Goal: Task Accomplishment & Management: Complete application form

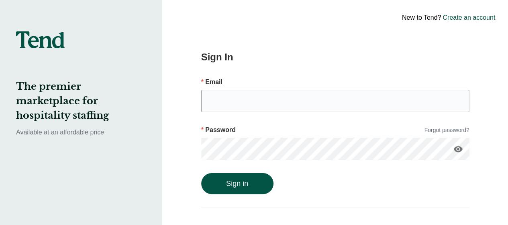
click at [139, 114] on h2 "The premier marketplace for hospitality staffing" at bounding box center [81, 100] width 130 height 43
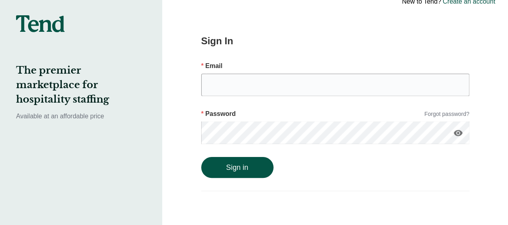
click at [189, 89] on div "Sign In Email Password Forgot password? visibility Sign in" at bounding box center [336, 104] width 330 height 241
click at [480, 3] on link "Create an account" at bounding box center [469, 2] width 53 height 10
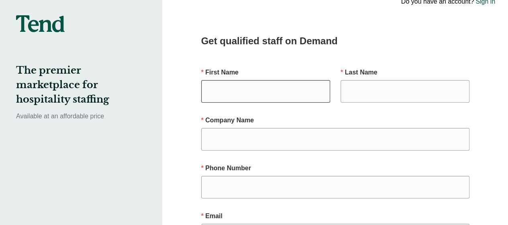
click at [280, 92] on input "text" at bounding box center [265, 91] width 129 height 23
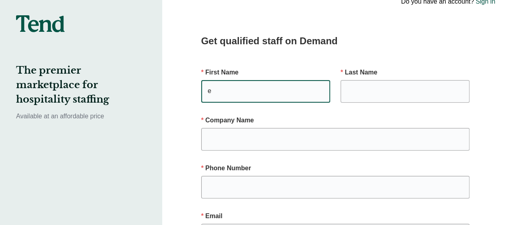
type input "e"
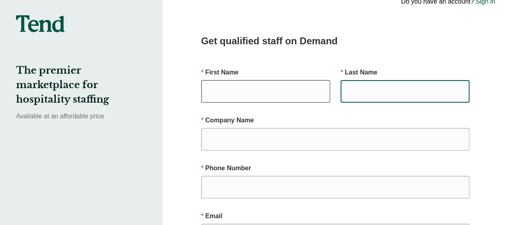
click at [262, 91] on input "text" at bounding box center [265, 91] width 129 height 23
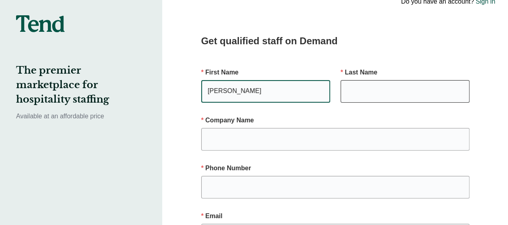
type input "[PERSON_NAME]"
click at [411, 90] on input "text" at bounding box center [405, 91] width 129 height 23
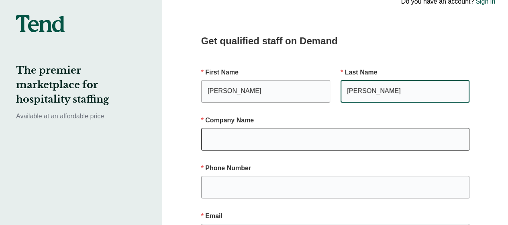
type input "[PERSON_NAME]"
click at [409, 139] on input "text" at bounding box center [335, 139] width 269 height 23
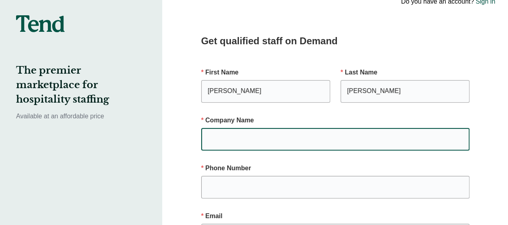
click at [223, 139] on input "text" at bounding box center [335, 139] width 269 height 23
type input "v"
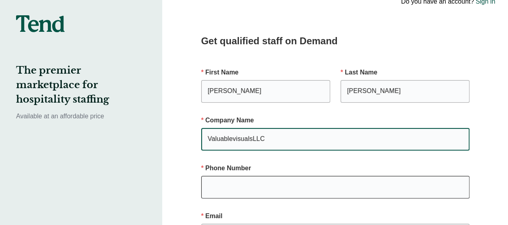
type input "ValuablevisualsLLC"
click at [321, 189] on input "text" at bounding box center [335, 187] width 269 height 23
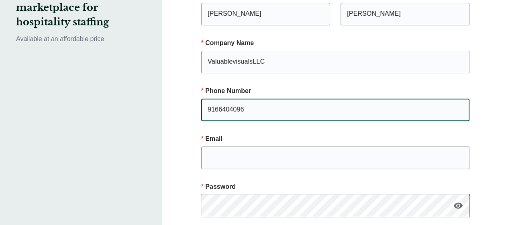
scroll to position [95, 0]
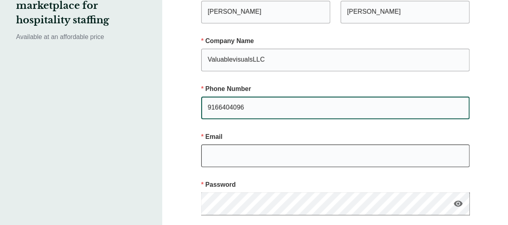
type input "9166404096"
click at [228, 155] on input "email" at bounding box center [335, 155] width 269 height 23
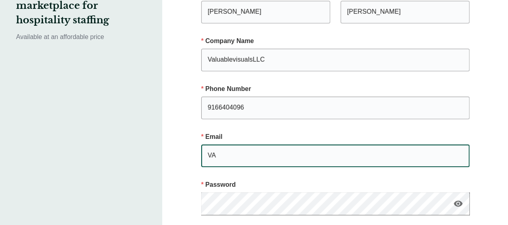
type input "V"
type input "[EMAIL_ADDRESS][DOMAIN_NAME]"
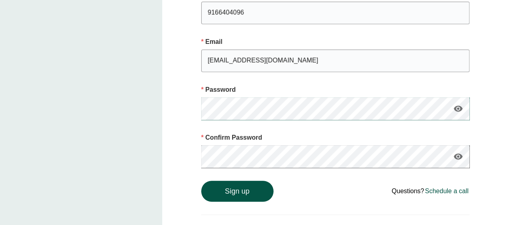
scroll to position [195, 0]
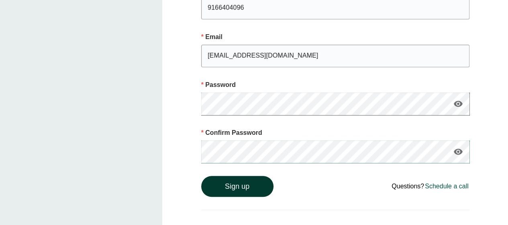
click at [256, 187] on button "Sign up" at bounding box center [237, 186] width 72 height 21
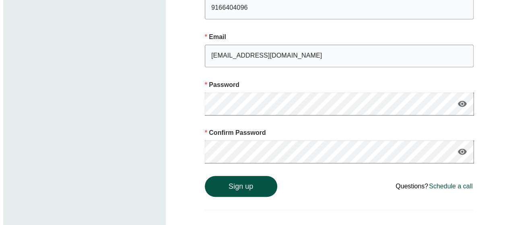
scroll to position [0, 0]
